Goal: Information Seeking & Learning: Check status

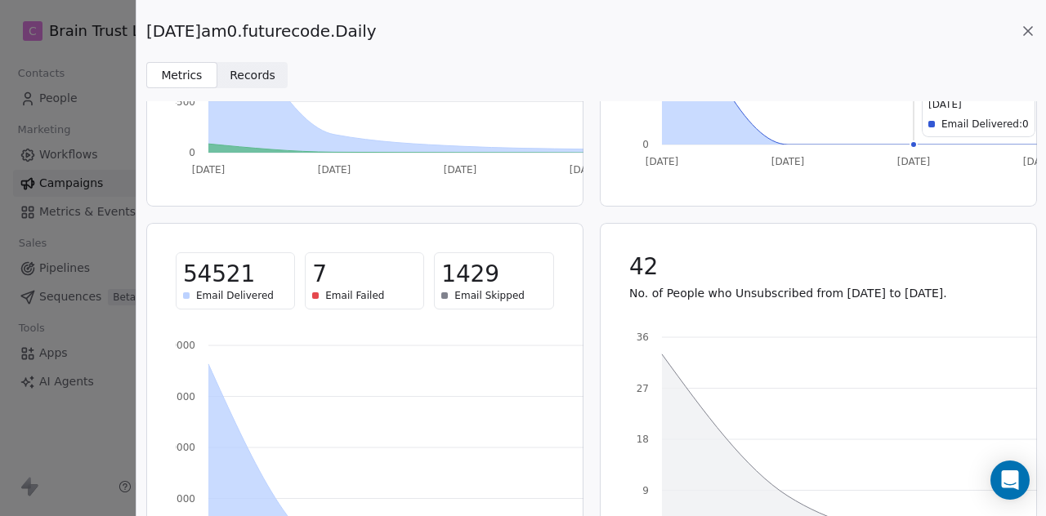
scroll to position [521, 0]
click at [1027, 29] on icon at bounding box center [1028, 31] width 16 height 16
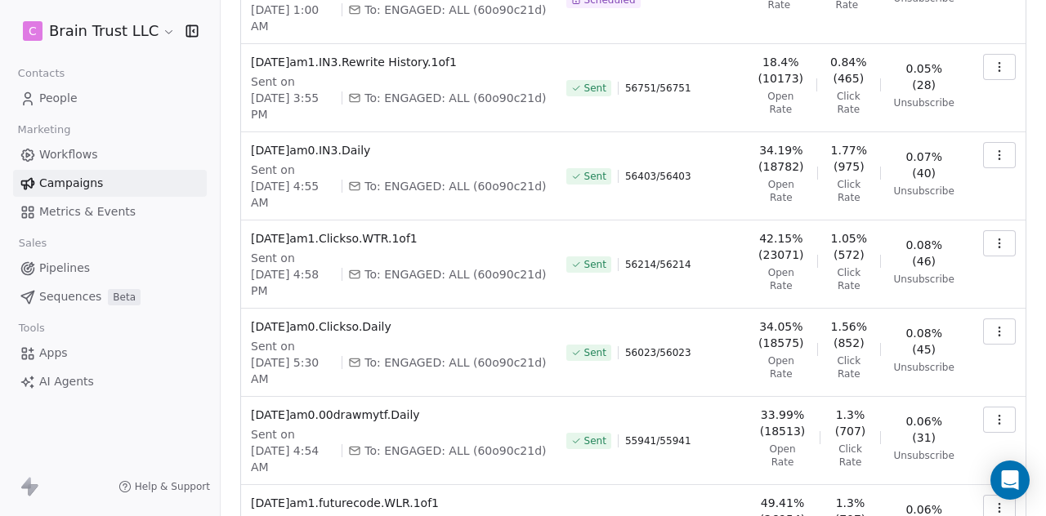
scroll to position [399, 0]
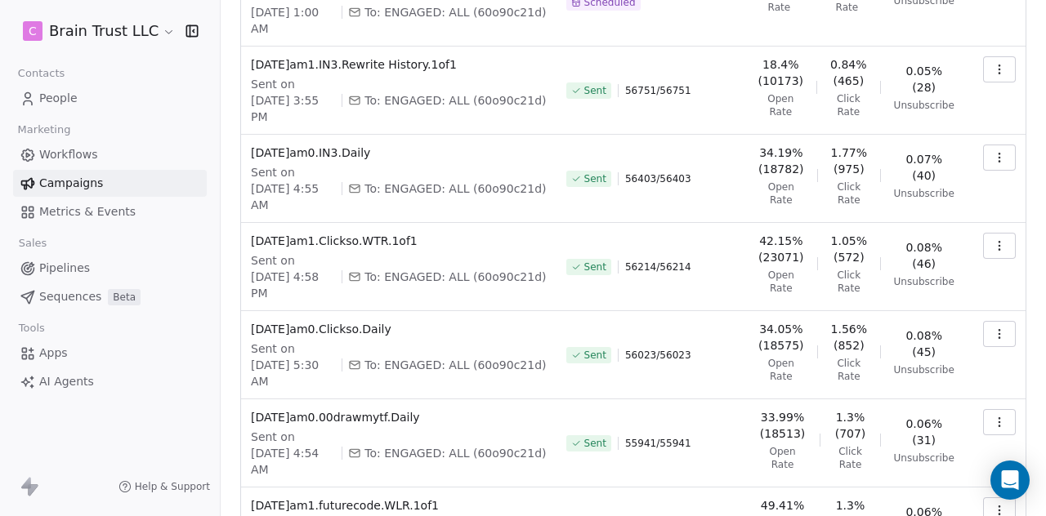
click at [993, 504] on icon "button" at bounding box center [999, 510] width 13 height 13
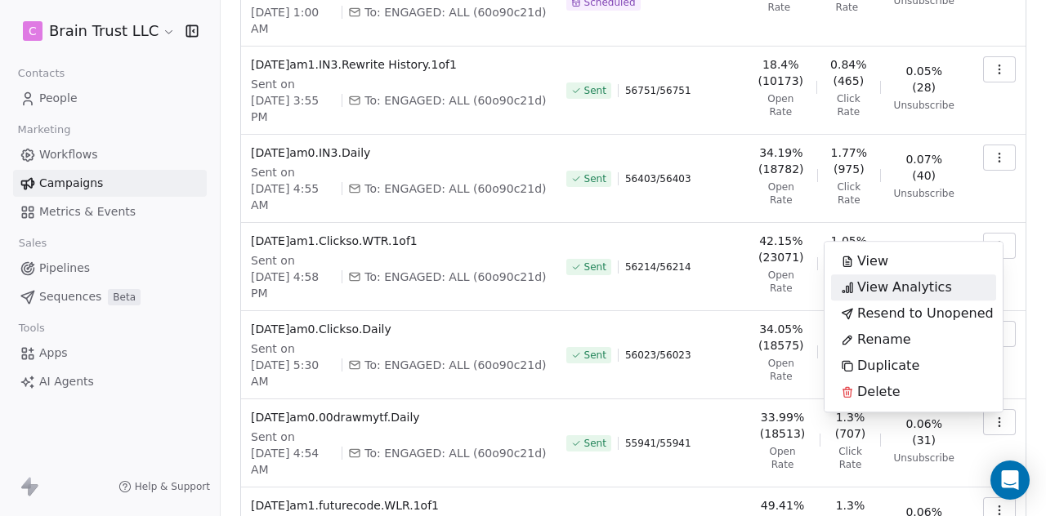
click at [908, 285] on span "View Analytics" at bounding box center [904, 288] width 95 height 20
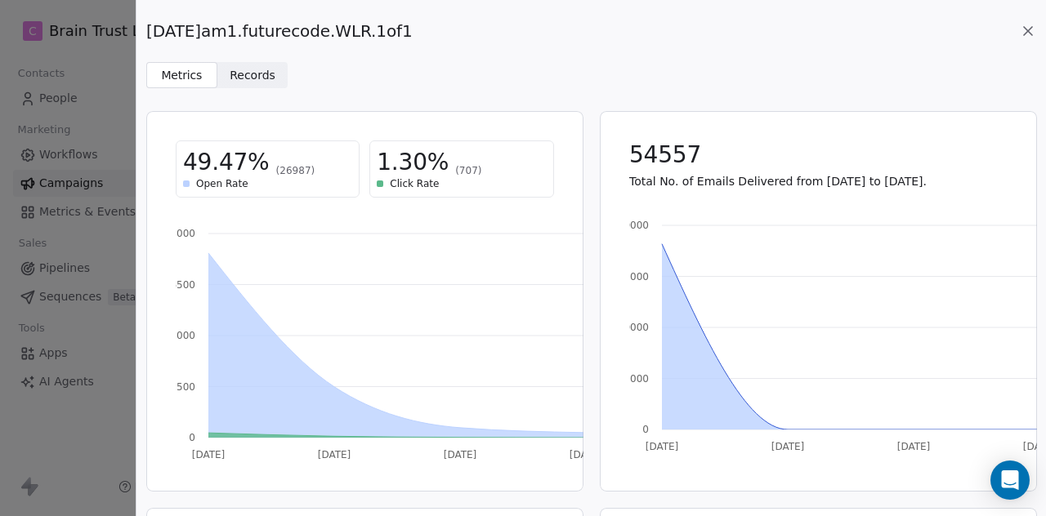
drag, startPoint x: 417, startPoint y: 28, endPoint x: 145, endPoint y: 34, distance: 271.4
click at [146, 34] on span "[DATE]am1.futurecode.WLR.1of1" at bounding box center [279, 31] width 266 height 23
copy span "[DATE]am1.futurecode.WLR.1of1"
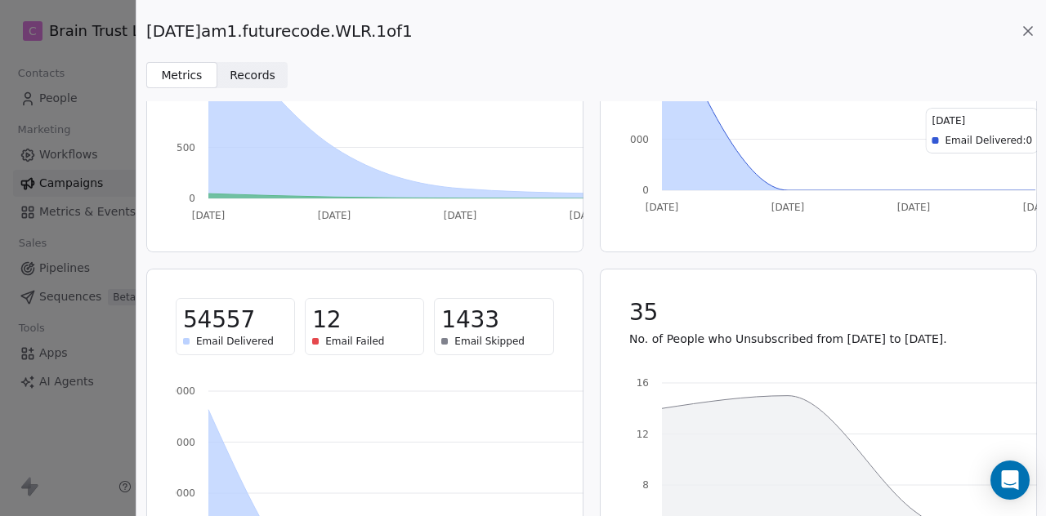
scroll to position [240, 0]
click at [1030, 30] on icon at bounding box center [1028, 31] width 16 height 16
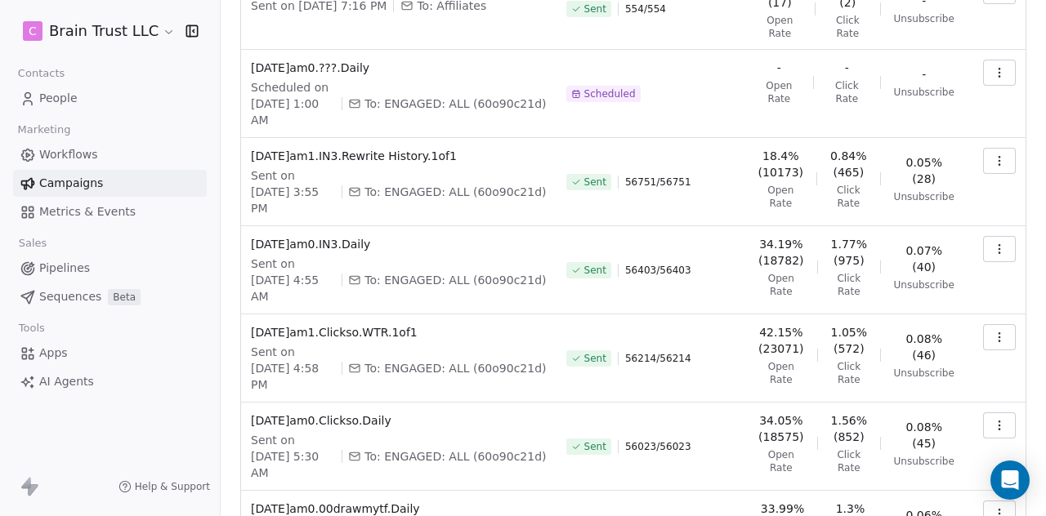
scroll to position [314, 0]
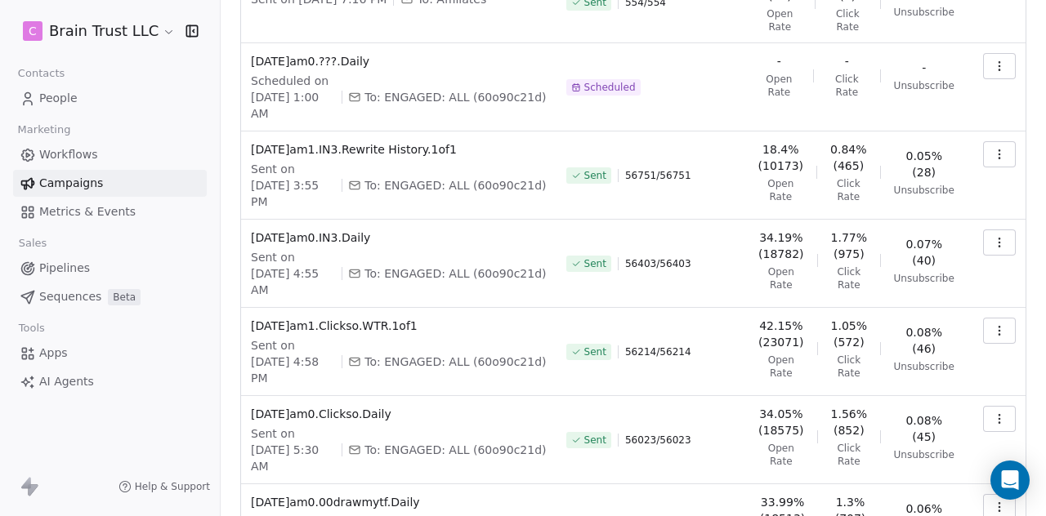
click at [993, 501] on icon "button" at bounding box center [999, 507] width 13 height 13
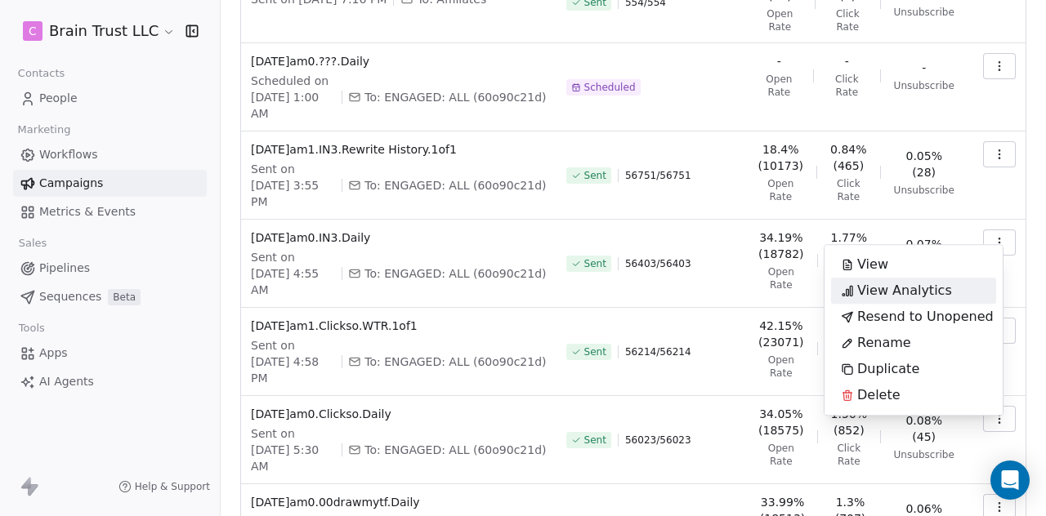
click at [880, 288] on span "View Analytics" at bounding box center [904, 291] width 95 height 20
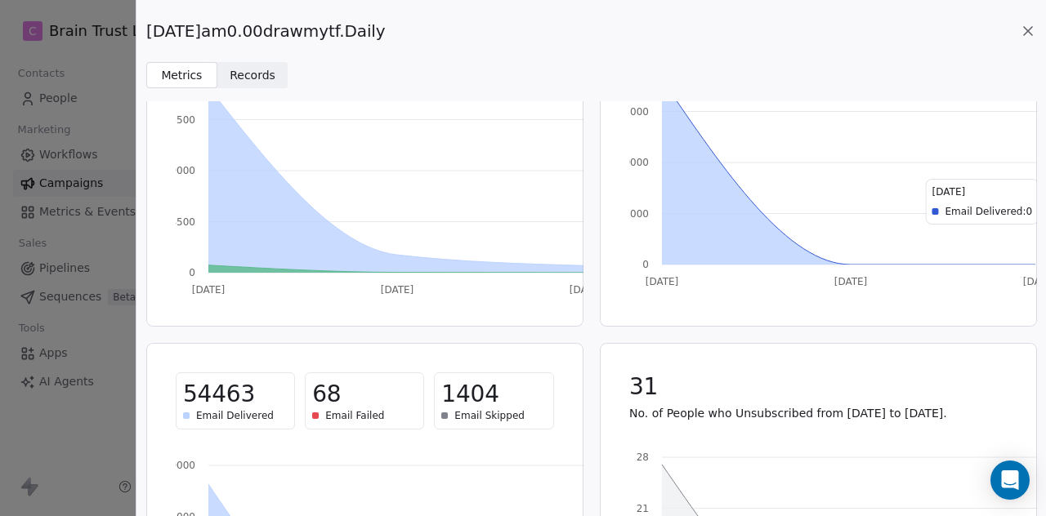
scroll to position [167, 0]
drag, startPoint x: 400, startPoint y: 28, endPoint x: 149, endPoint y: 28, distance: 251.7
click at [149, 28] on span "[DATE]am0.00drawmytf.Daily" at bounding box center [265, 31] width 239 height 23
copy span "[DATE]am0.00drawmytf.Daily"
click at [1031, 28] on icon at bounding box center [1028, 31] width 8 height 8
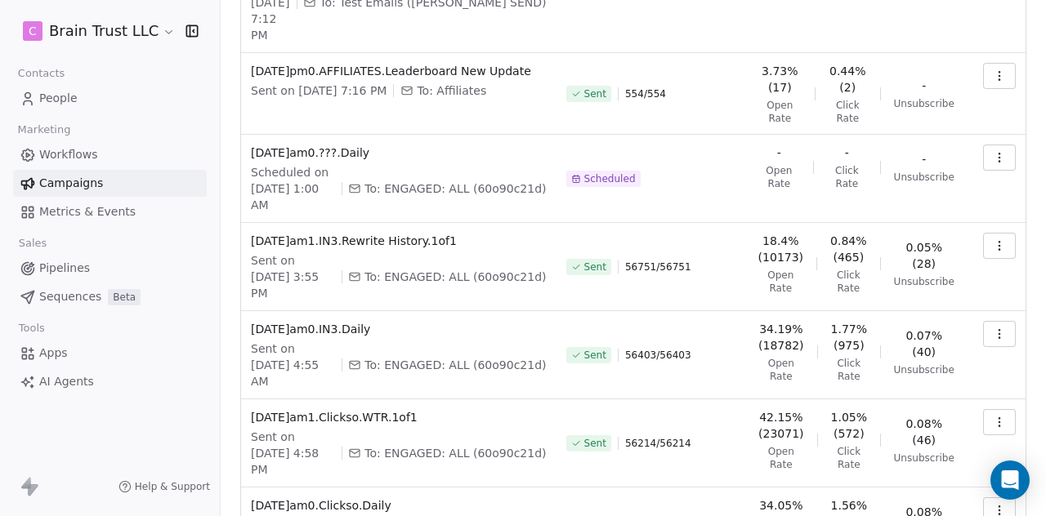
scroll to position [221, 0]
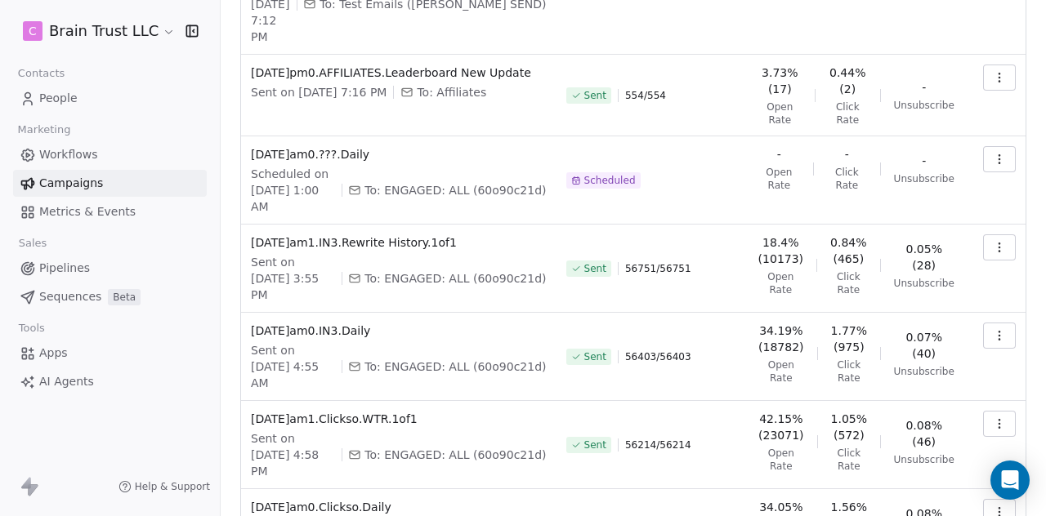
click at [987, 499] on button "button" at bounding box center [999, 512] width 33 height 26
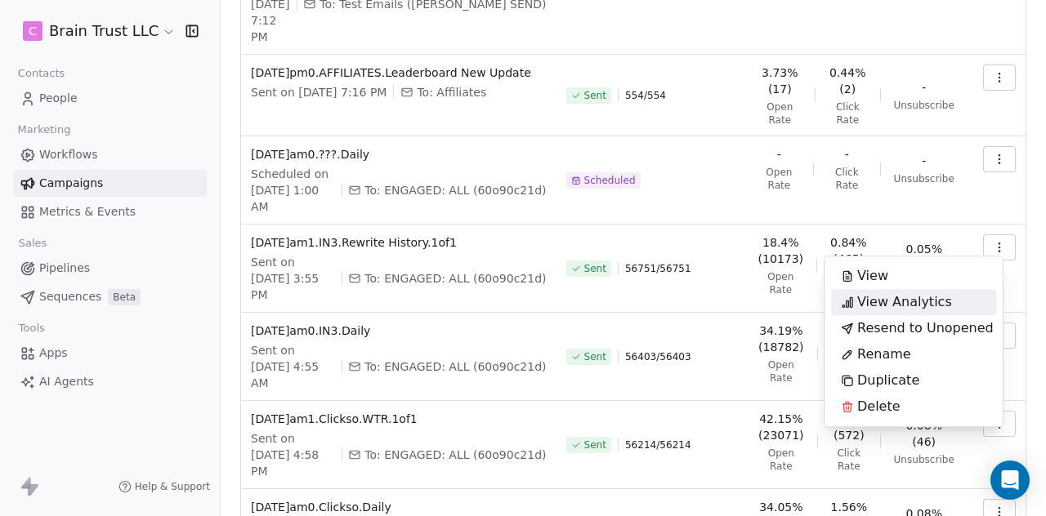
click at [861, 299] on span "View Analytics" at bounding box center [904, 303] width 95 height 20
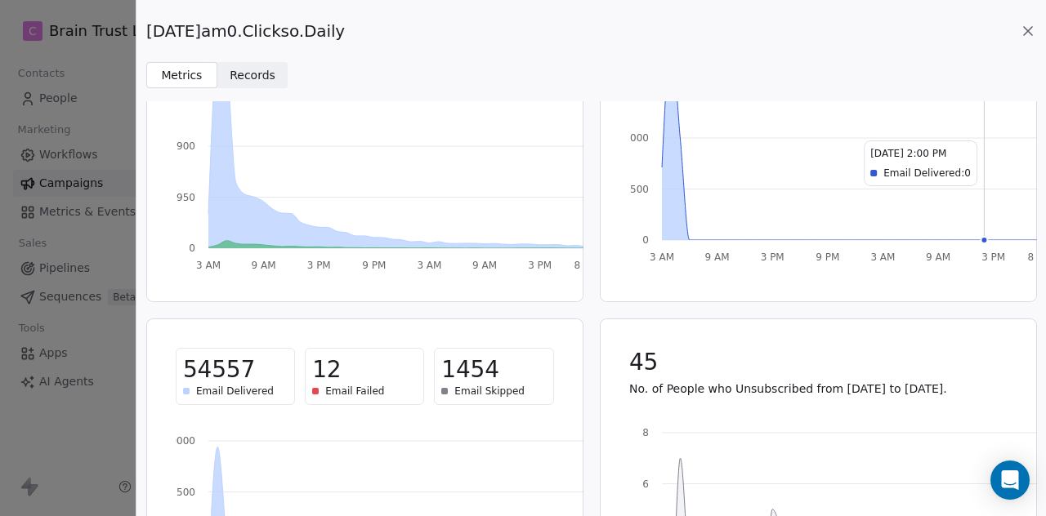
scroll to position [193, 0]
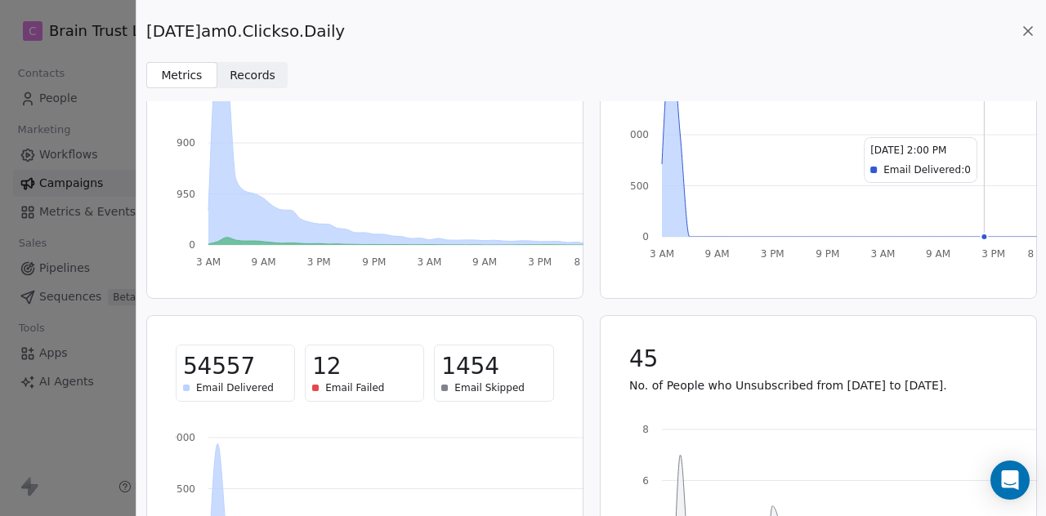
drag, startPoint x: 362, startPoint y: 30, endPoint x: 149, endPoint y: 32, distance: 213.3
click at [149, 32] on div "[DATE]am0.Clickso.Daily" at bounding box center [591, 31] width 890 height 23
copy span "[DATE]am0.Clickso.Daily"
click at [1028, 27] on icon at bounding box center [1028, 31] width 16 height 16
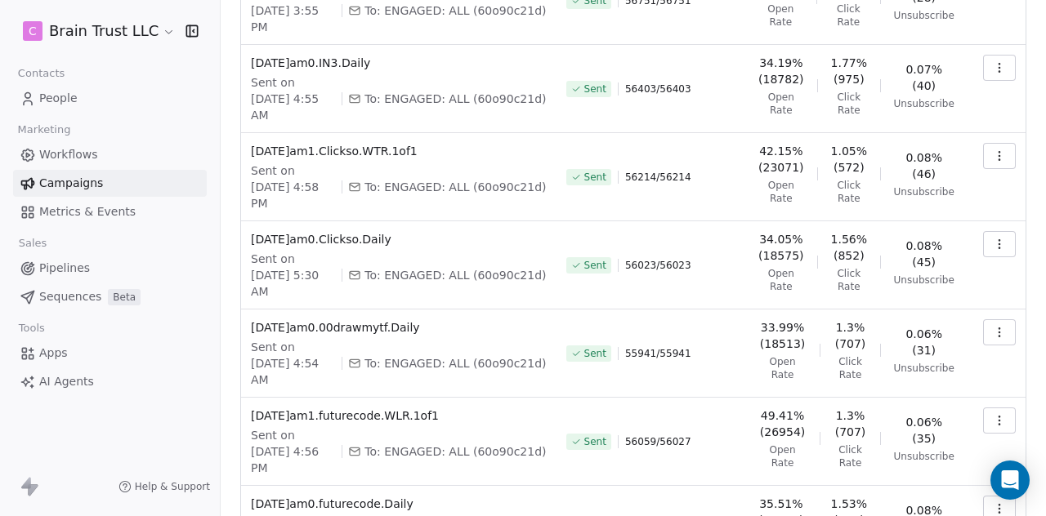
scroll to position [521, 0]
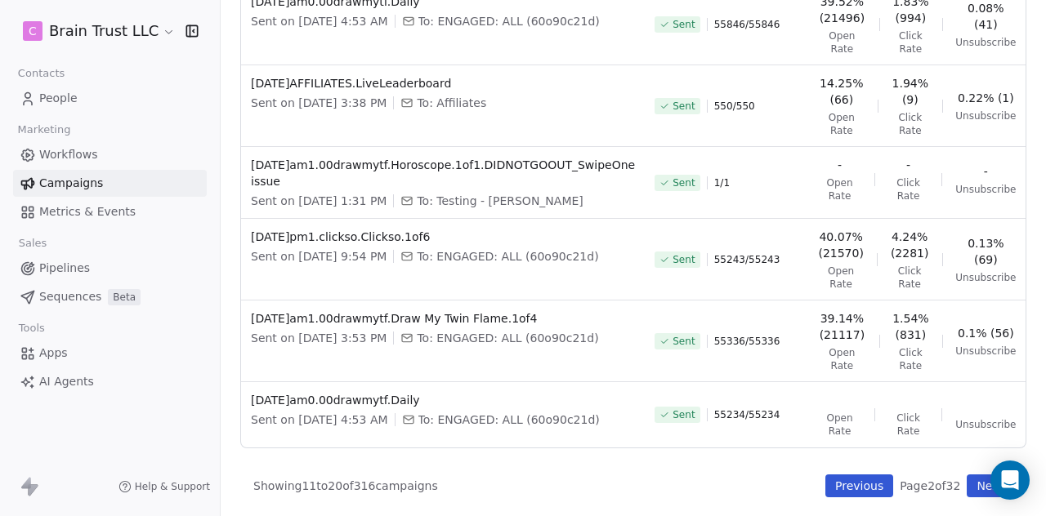
scroll to position [498, 0]
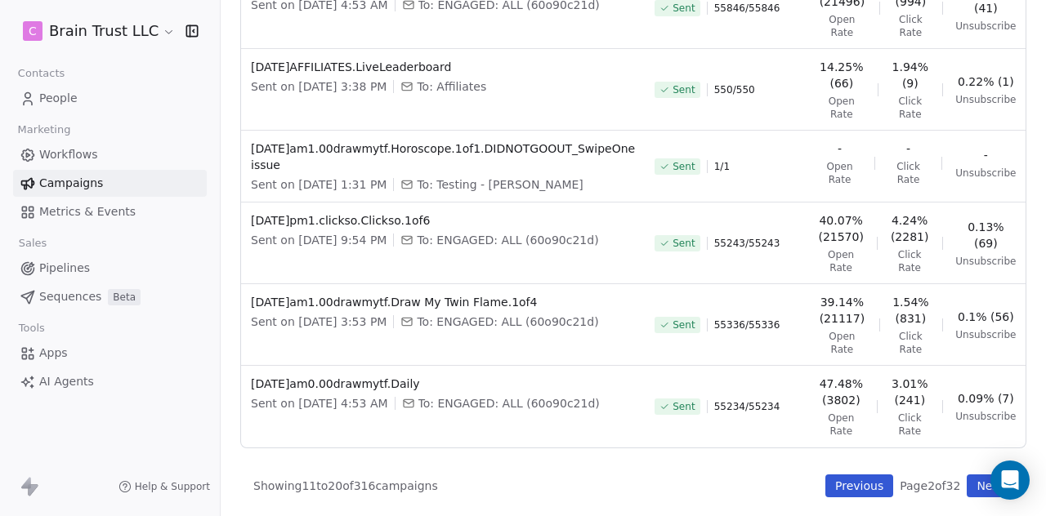
click at [832, 485] on button "Previous" at bounding box center [859, 486] width 68 height 23
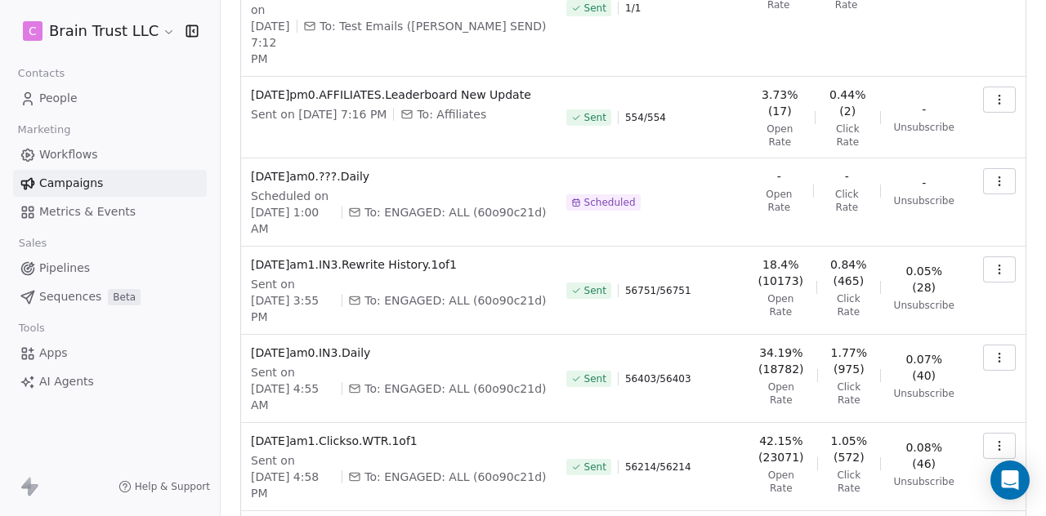
scroll to position [195, 0]
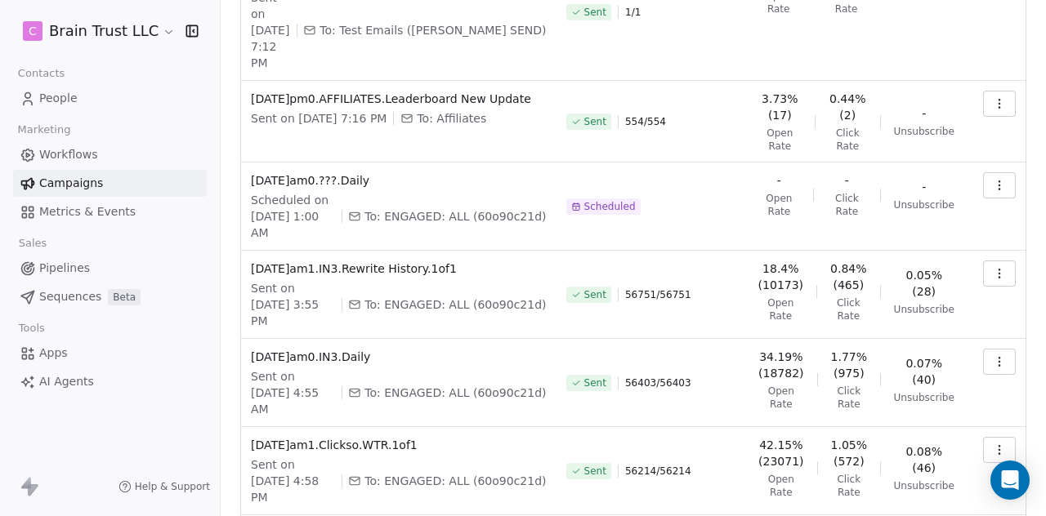
click at [997, 437] on button "button" at bounding box center [999, 450] width 33 height 26
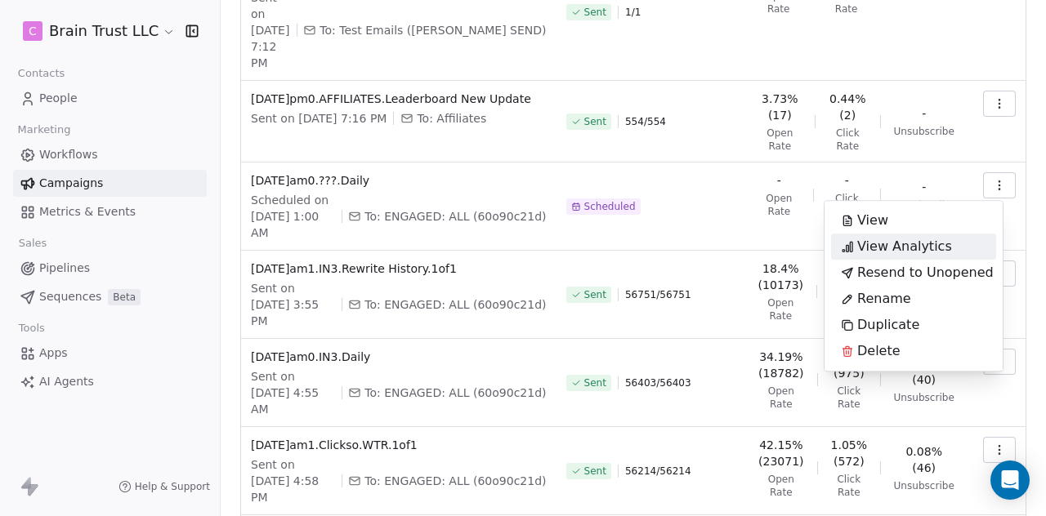
click at [901, 244] on span "View Analytics" at bounding box center [904, 247] width 95 height 20
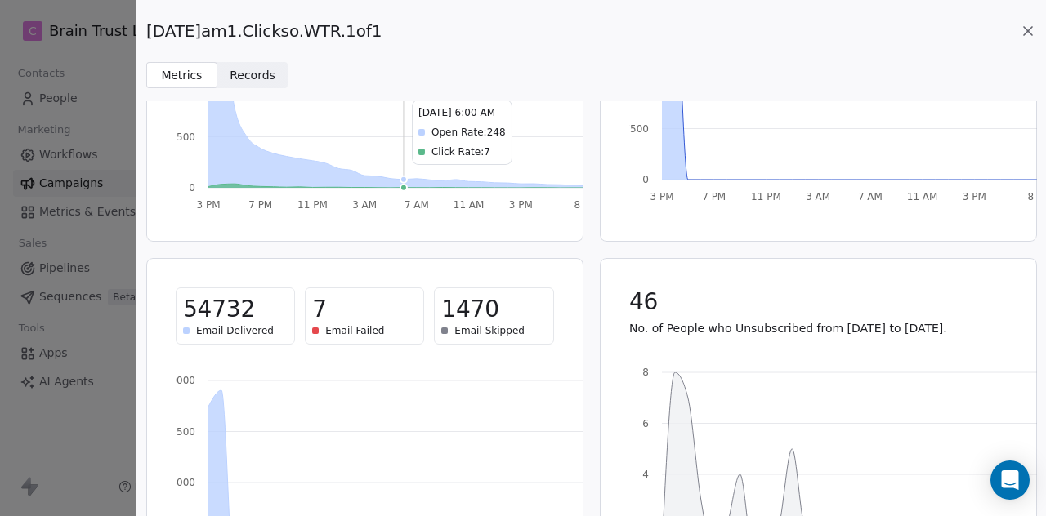
scroll to position [266, 0]
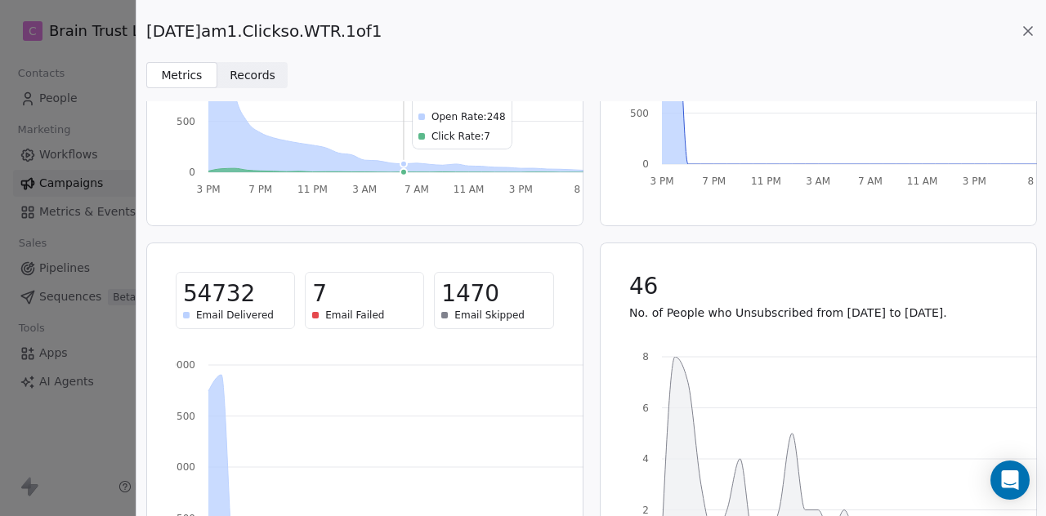
drag, startPoint x: 390, startPoint y: 30, endPoint x: 147, endPoint y: 38, distance: 242.9
click at [147, 38] on div "[DATE]am1.Clickso.WTR.1of1" at bounding box center [591, 31] width 890 height 23
copy span "[DATE]am1.Clickso.WTR.1of1"
click at [1029, 25] on icon at bounding box center [1028, 31] width 16 height 16
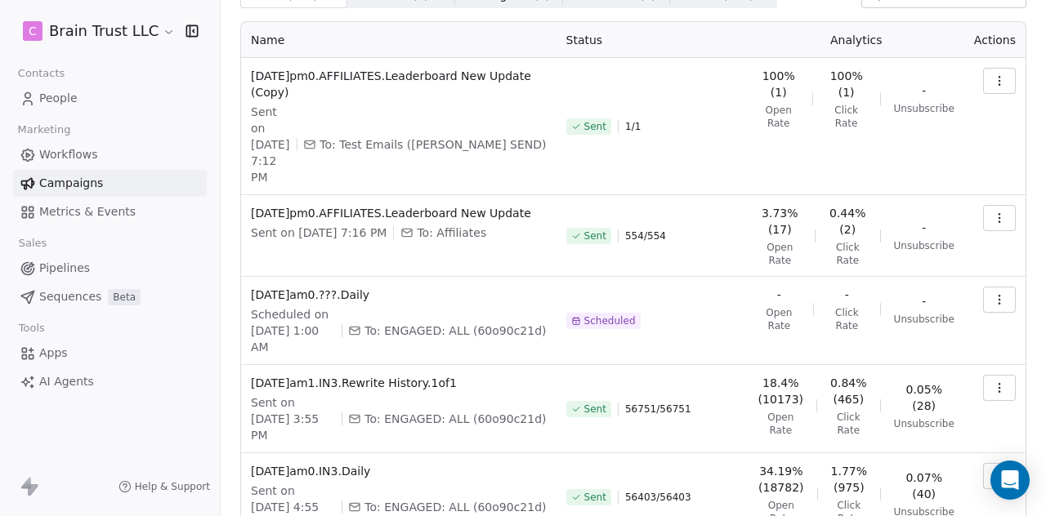
scroll to position [74, 0]
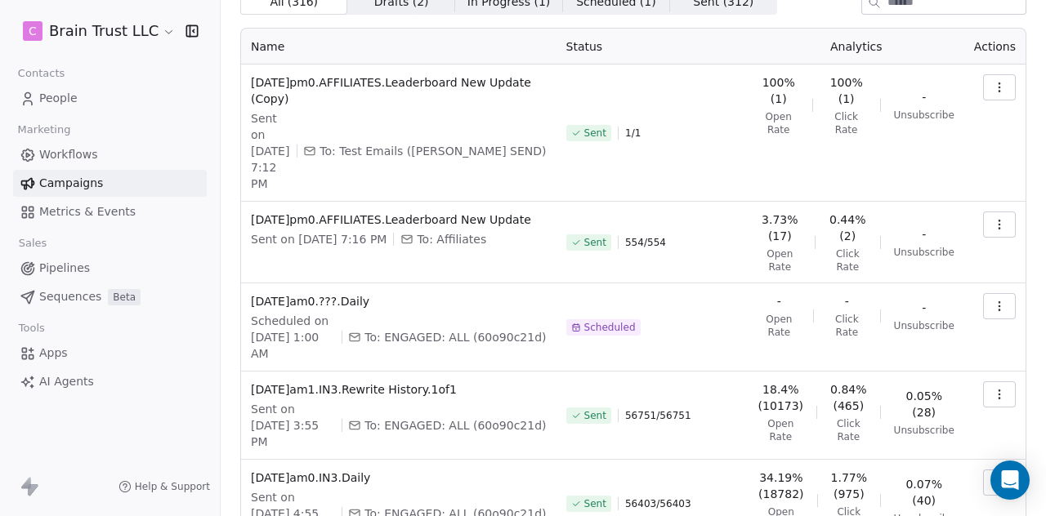
click at [999, 470] on button "button" at bounding box center [999, 483] width 33 height 26
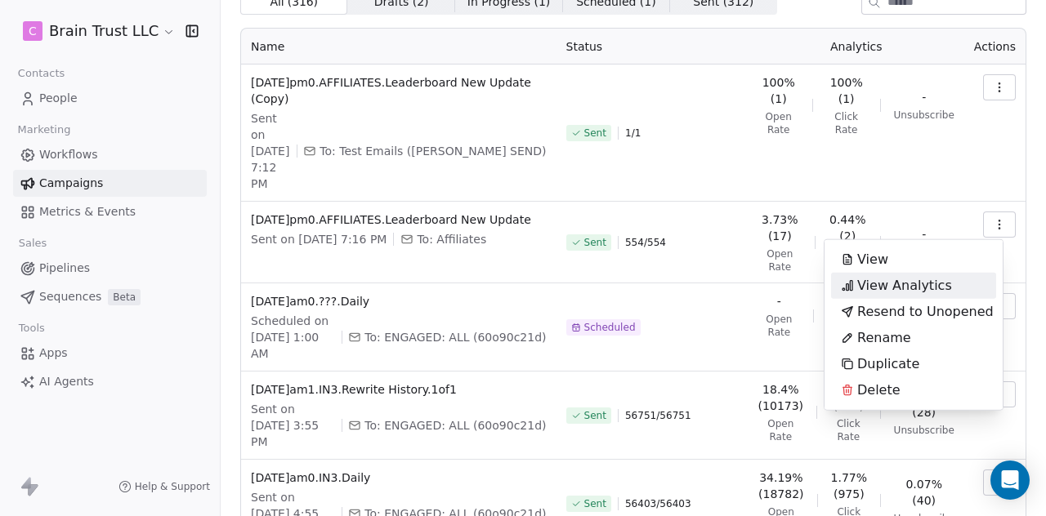
click at [864, 284] on span "View Analytics" at bounding box center [904, 286] width 95 height 20
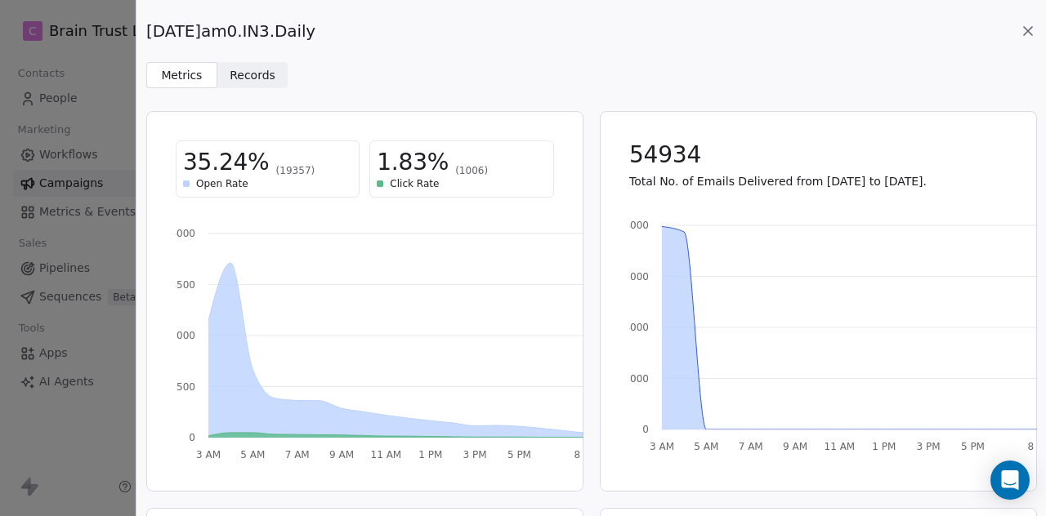
drag, startPoint x: 342, startPoint y: 32, endPoint x: 150, endPoint y: 34, distance: 192.1
click at [150, 34] on div "[DATE]am0.IN3.Daily" at bounding box center [591, 31] width 890 height 23
copy span "[DATE]am0.IN3.Daily"
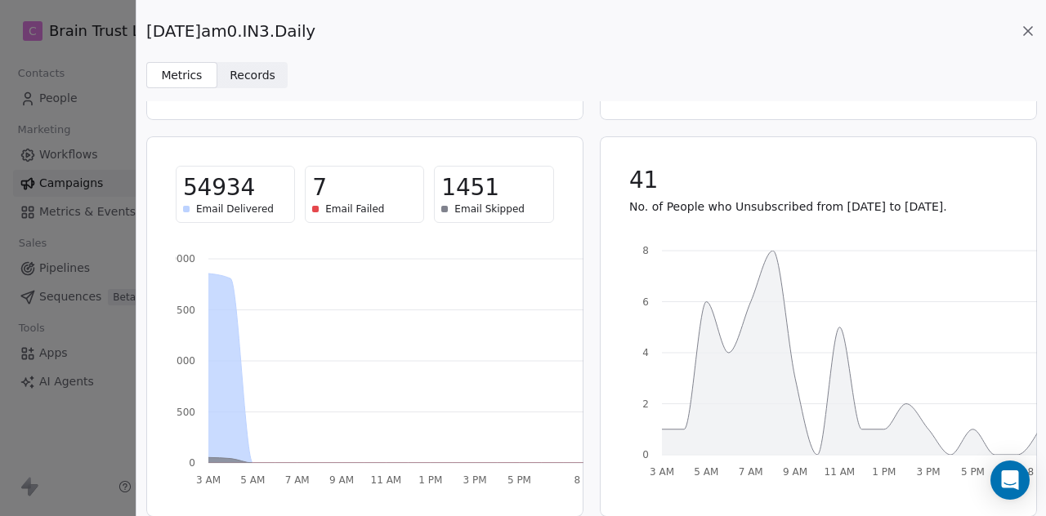
scroll to position [381, 0]
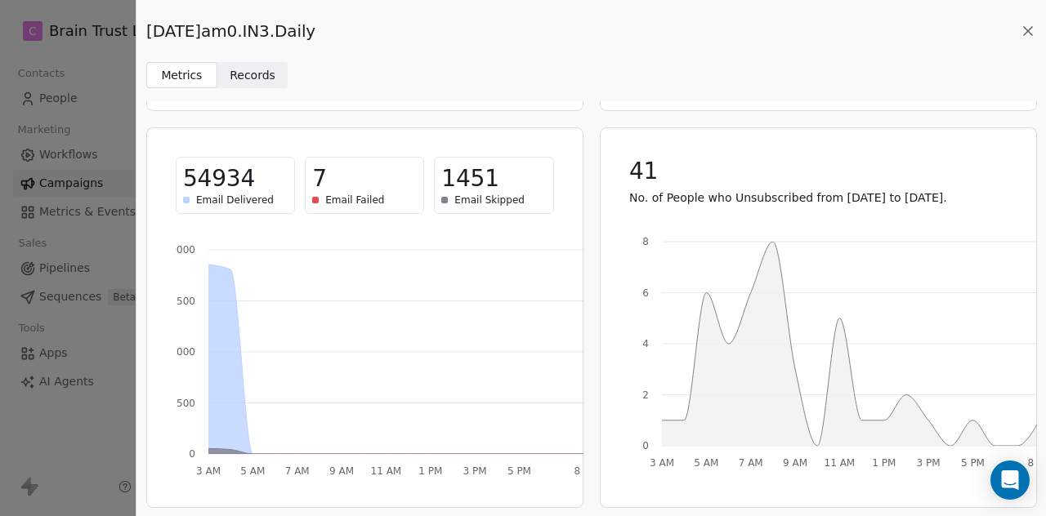
click at [1035, 32] on icon at bounding box center [1028, 31] width 16 height 16
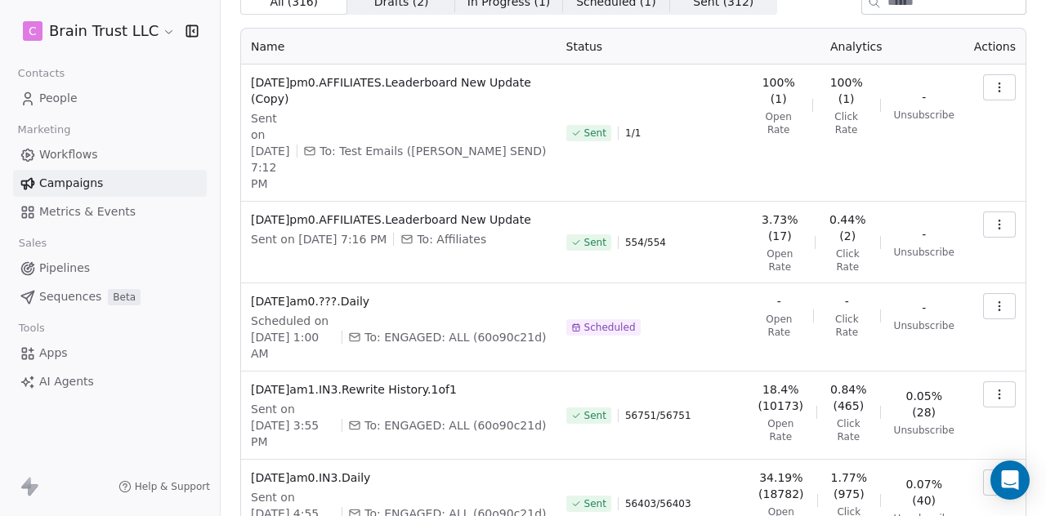
click at [993, 388] on icon "button" at bounding box center [999, 394] width 13 height 13
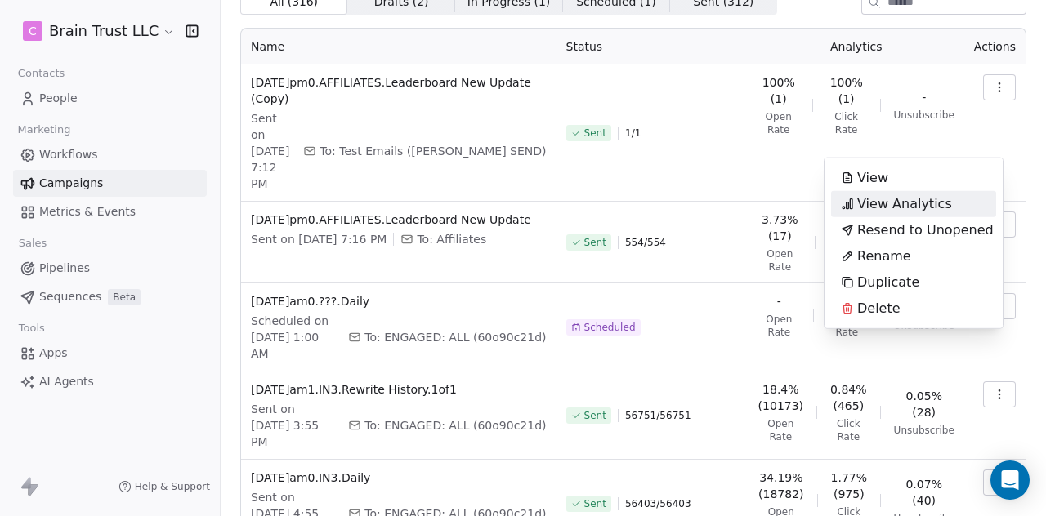
click at [950, 200] on div "View Analytics" at bounding box center [896, 204] width 131 height 26
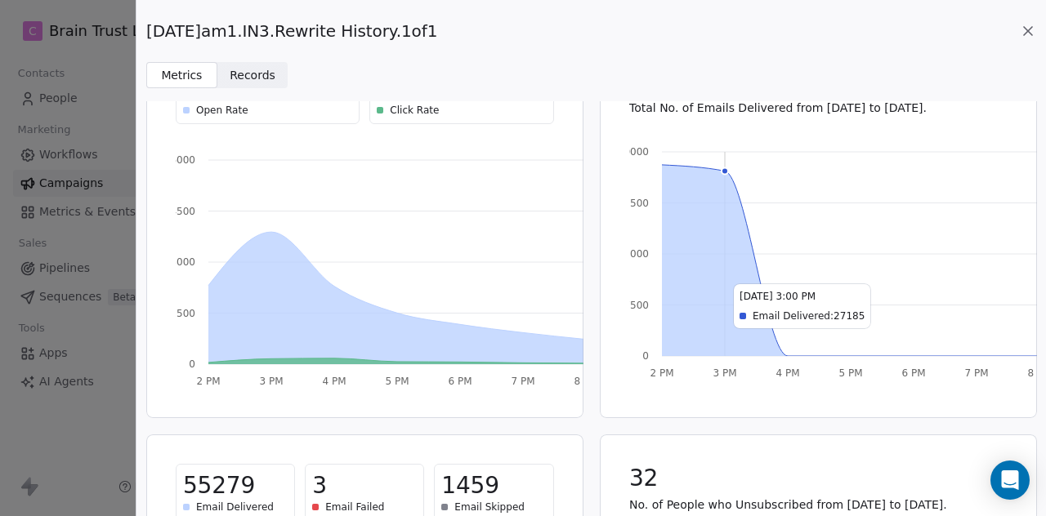
scroll to position [0, 0]
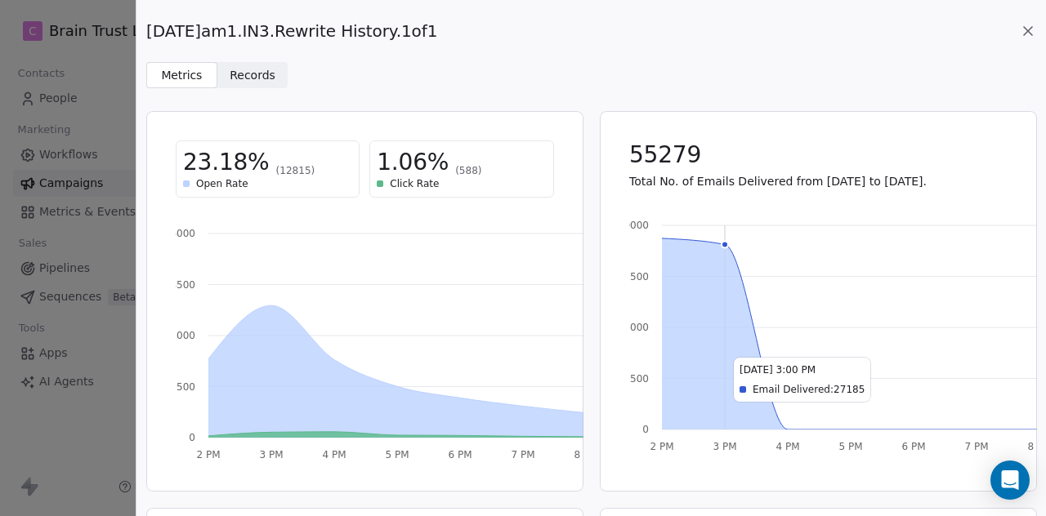
drag, startPoint x: 444, startPoint y: 32, endPoint x: 149, endPoint y: 40, distance: 295.1
click at [149, 40] on span "[DATE]am1.IN3.Rewrite History.1of1" at bounding box center [291, 31] width 291 height 23
copy span "[DATE]am1.IN3.Rewrite History.1of1"
